Goal: Book appointment/travel/reservation

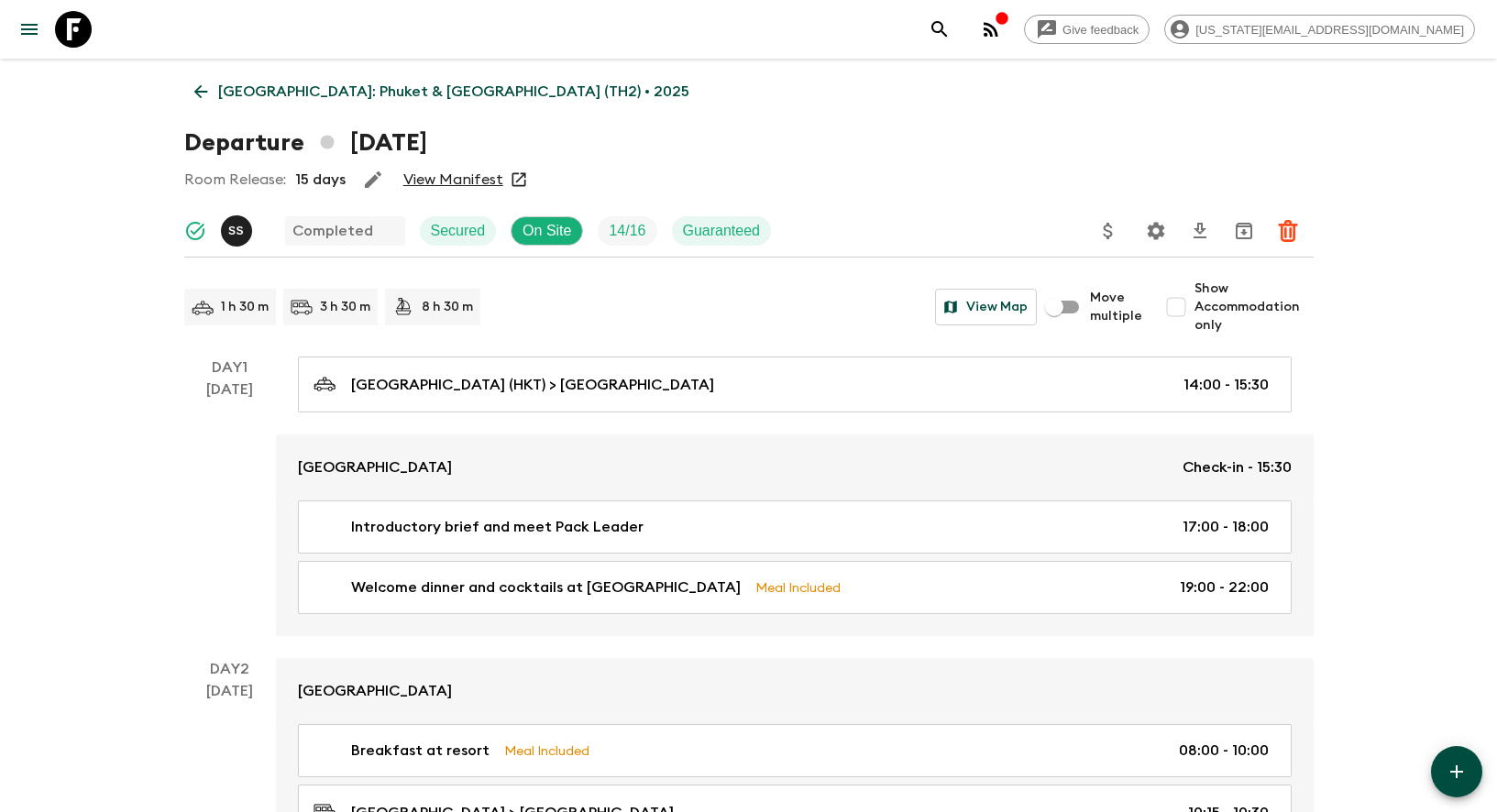
scroll to position [3172, 0]
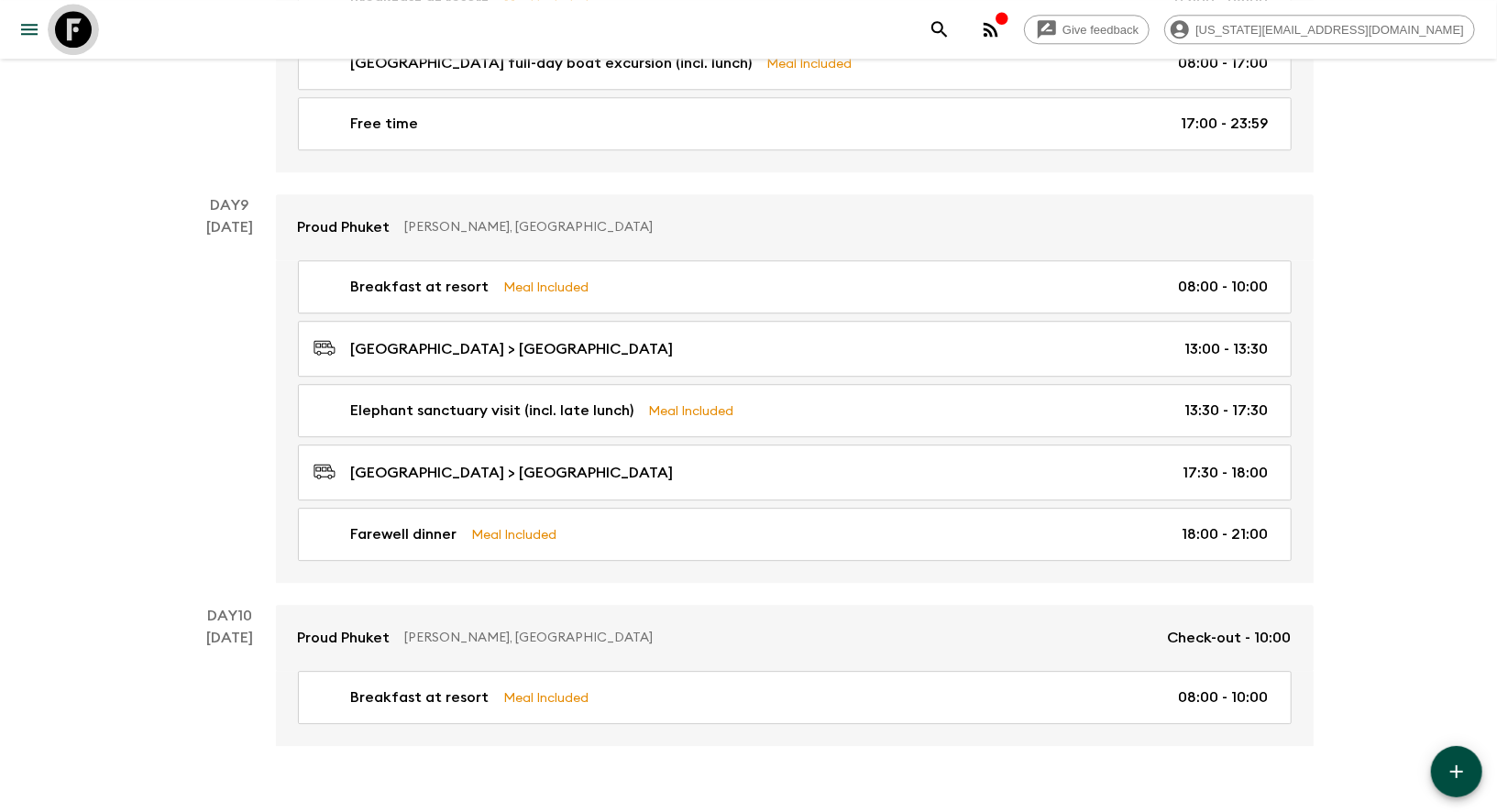
click at [67, 29] on icon at bounding box center [73, 29] width 37 height 37
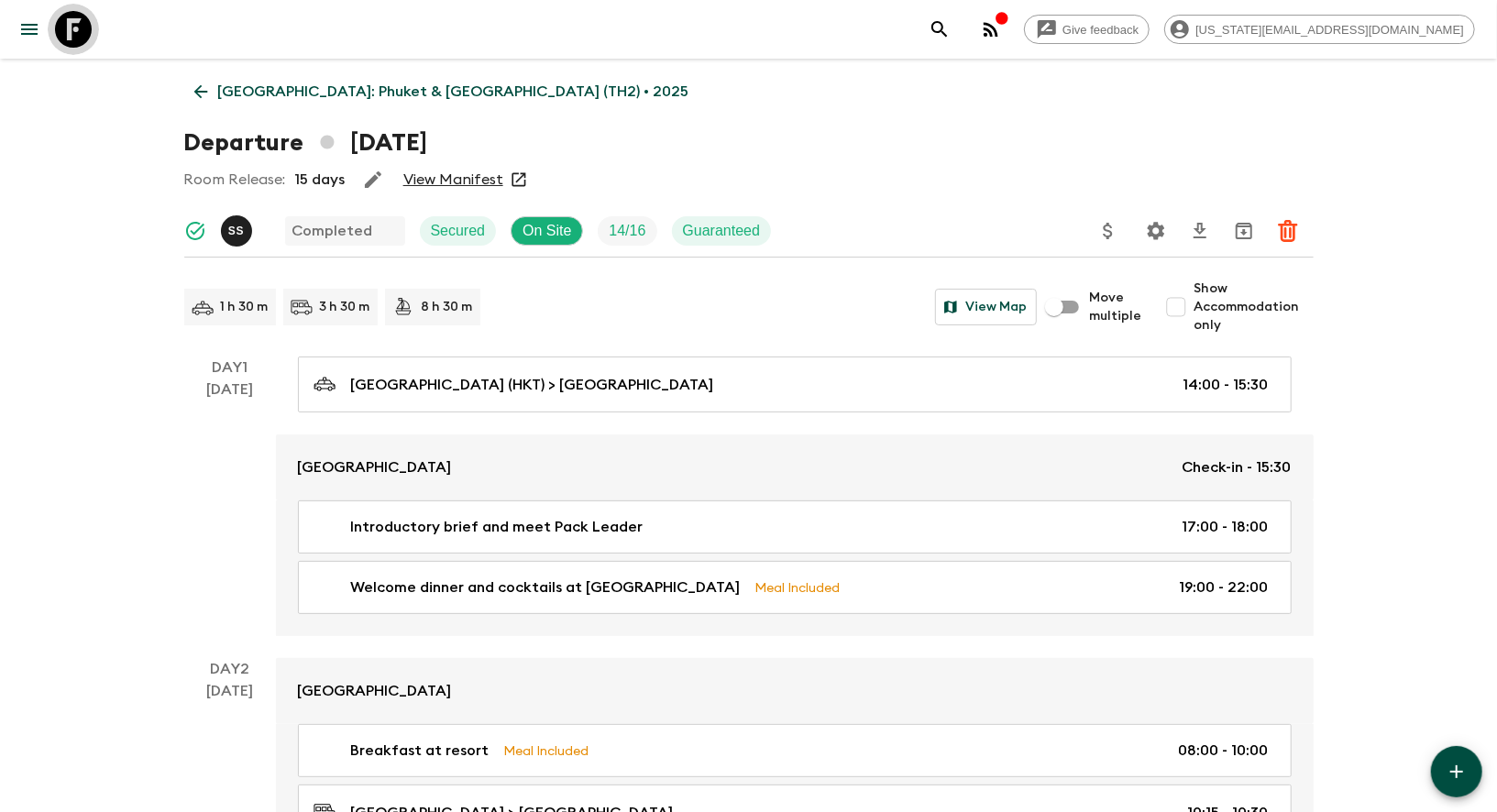
click at [67, 29] on icon at bounding box center [73, 29] width 37 height 37
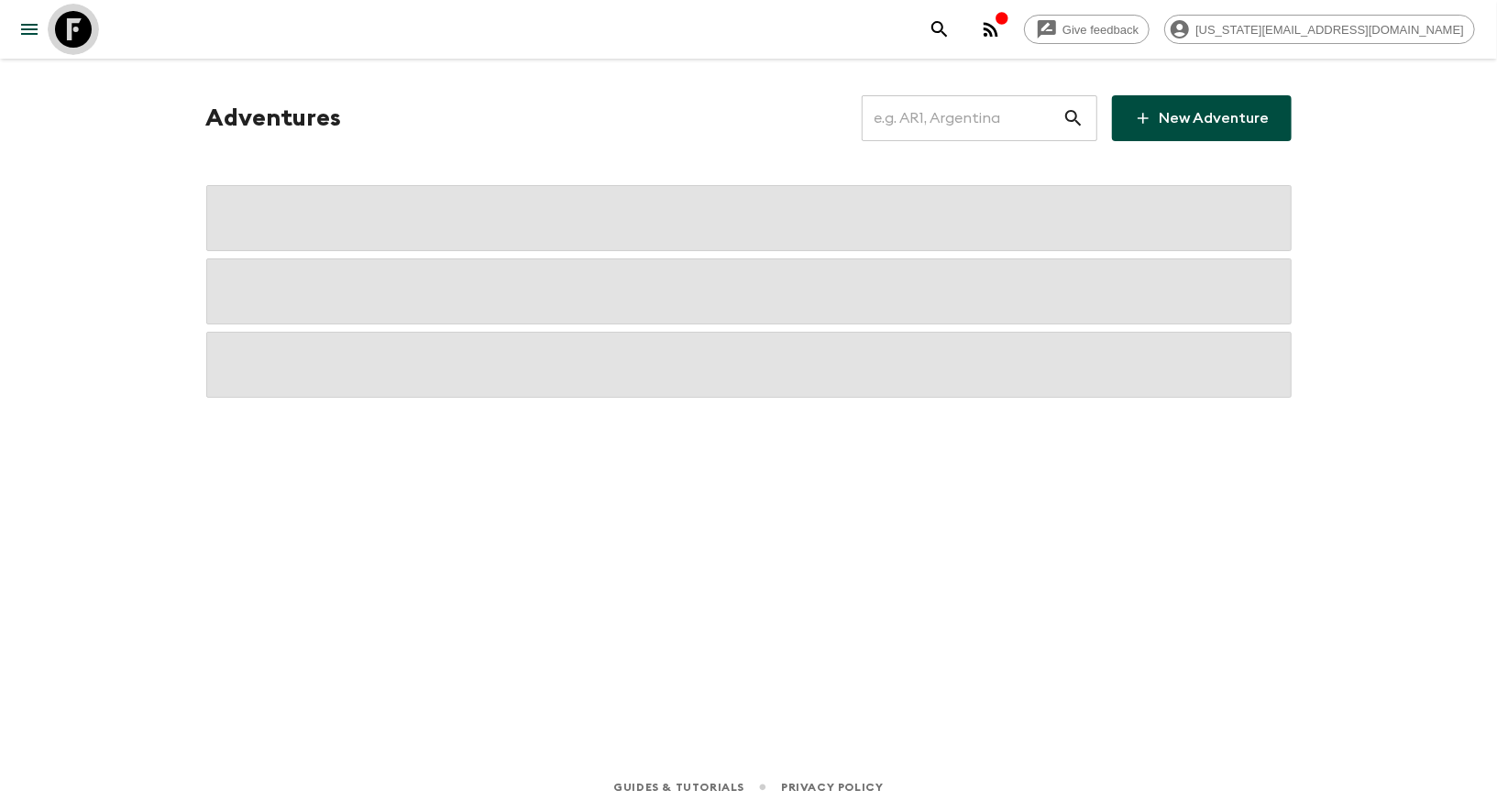
click at [67, 29] on icon at bounding box center [73, 29] width 37 height 37
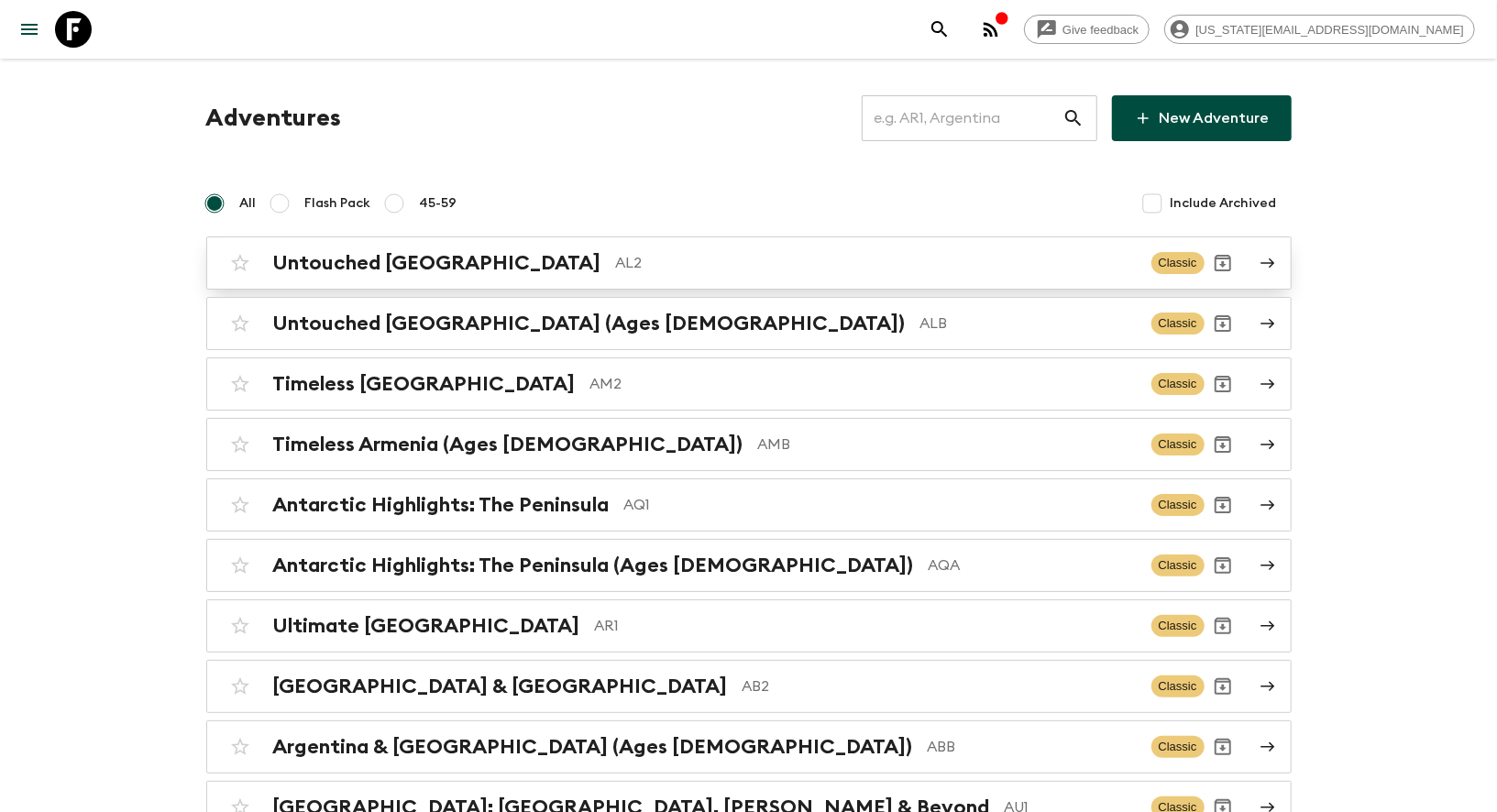
click at [430, 262] on h2 "Untouched [GEOGRAPHIC_DATA]" at bounding box center [438, 263] width 329 height 24
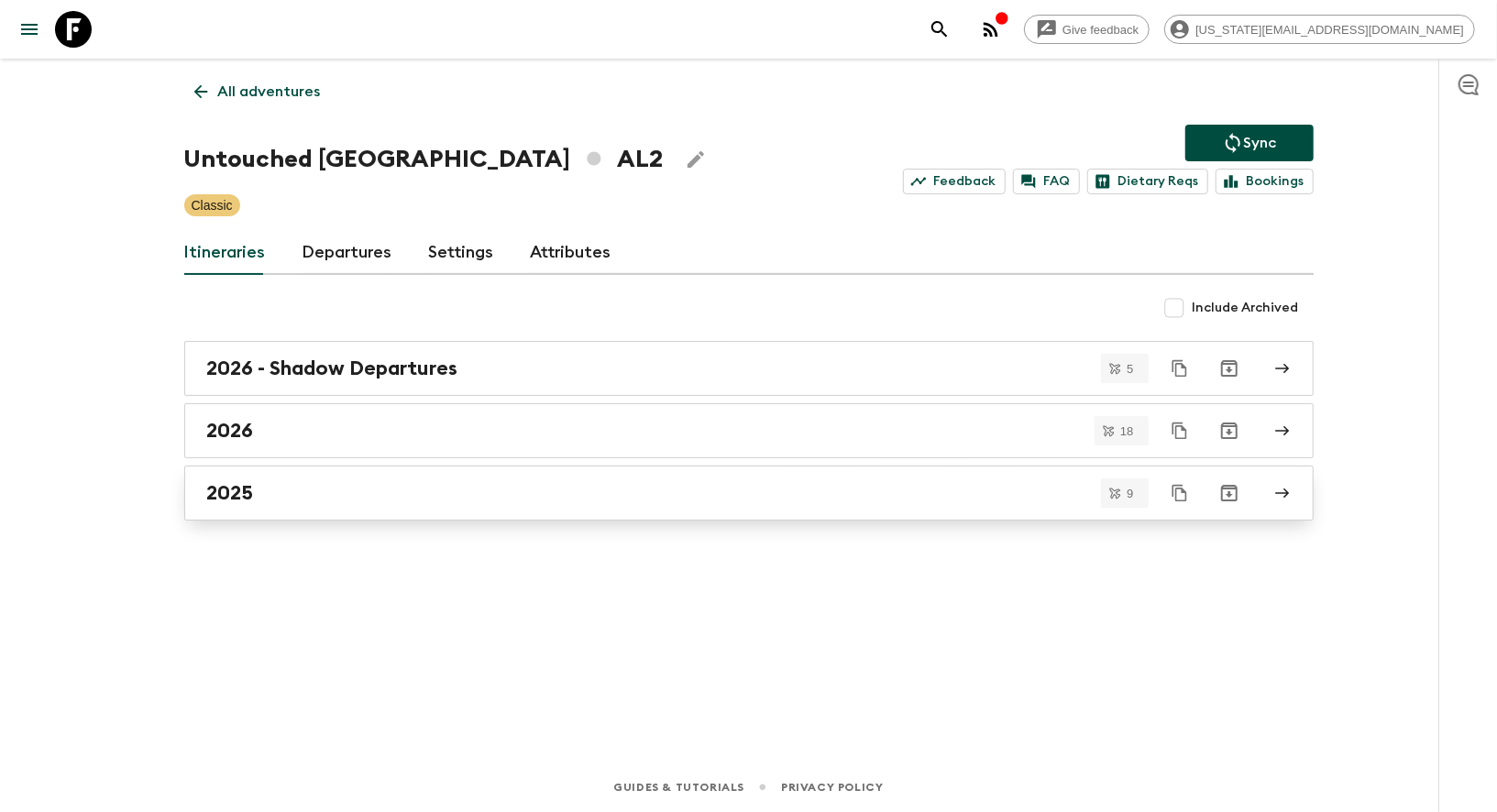
click at [234, 493] on h2 "2025" at bounding box center [230, 493] width 47 height 24
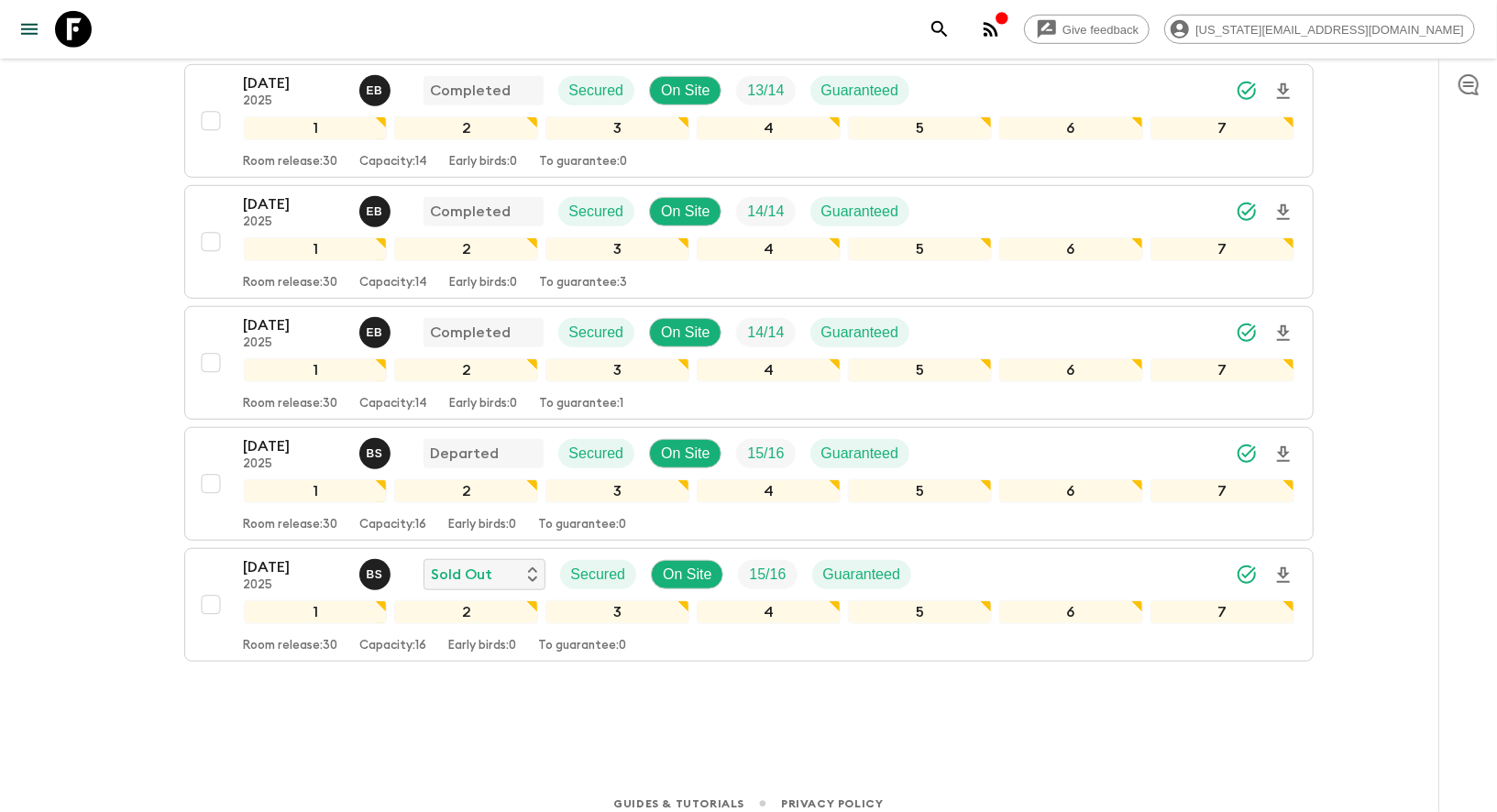
scroll to position [766, 0]
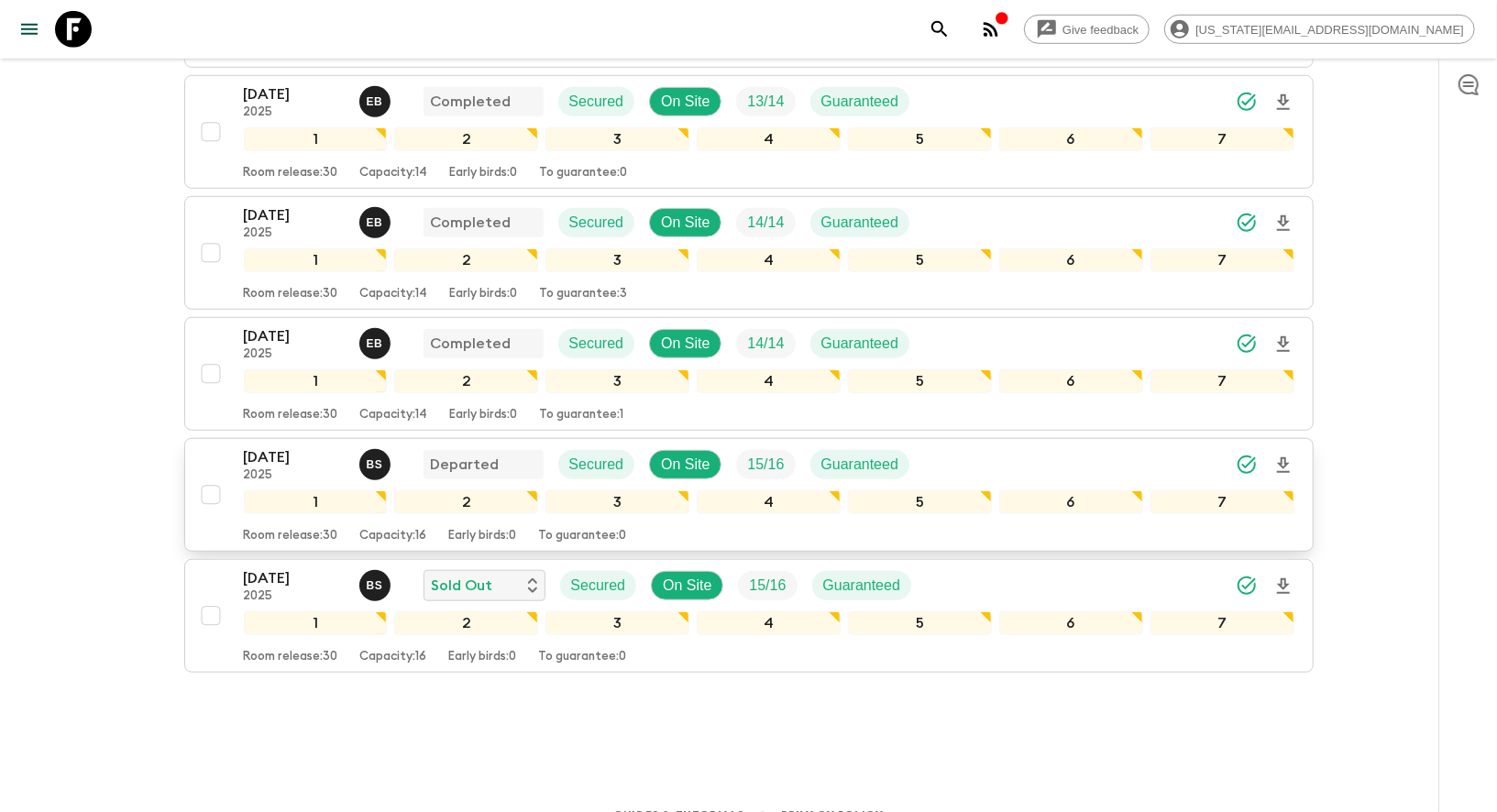
click at [260, 449] on p "[DATE]" at bounding box center [294, 457] width 101 height 22
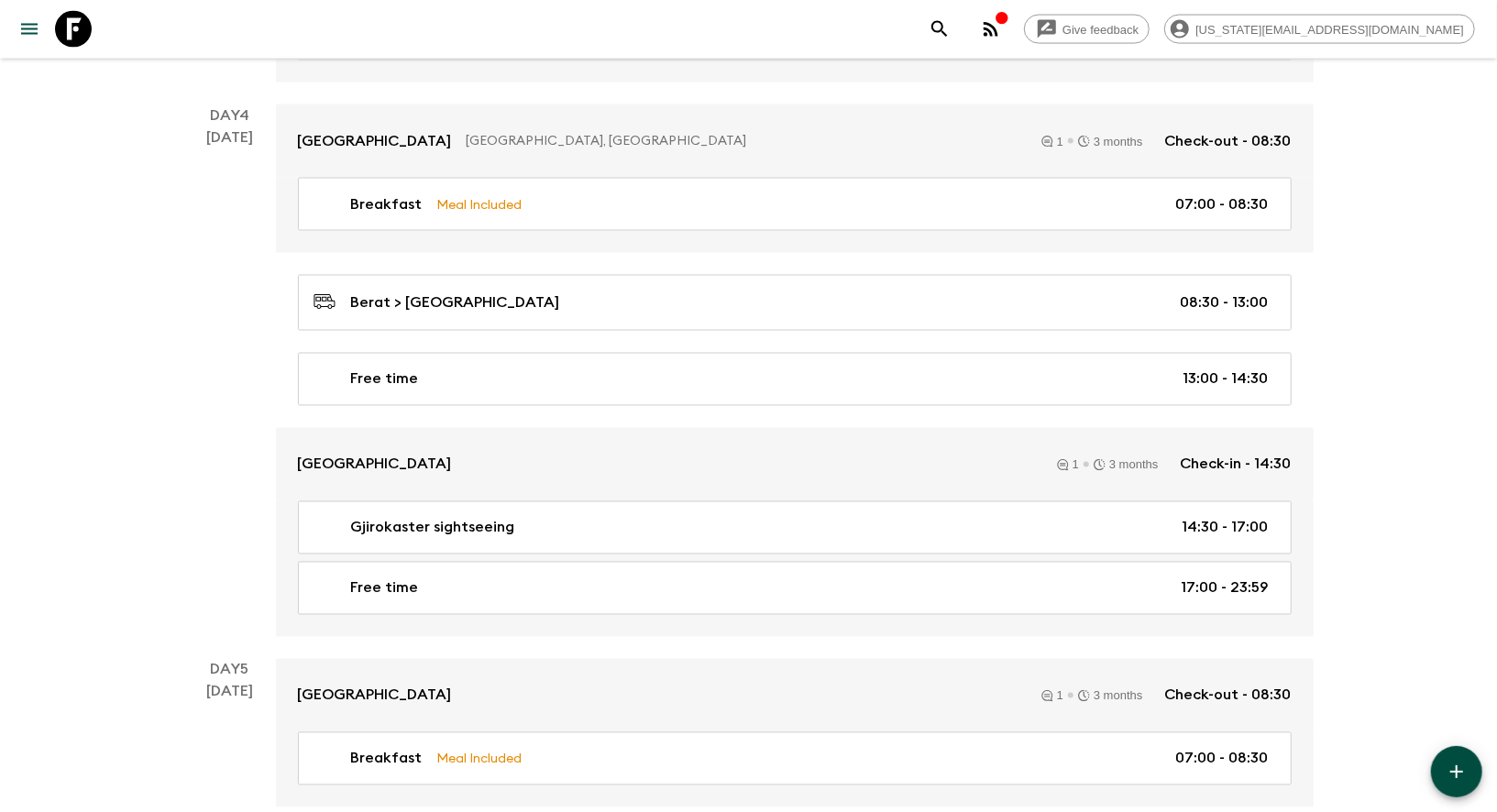
scroll to position [1893, 0]
